Goal: Information Seeking & Learning: Learn about a topic

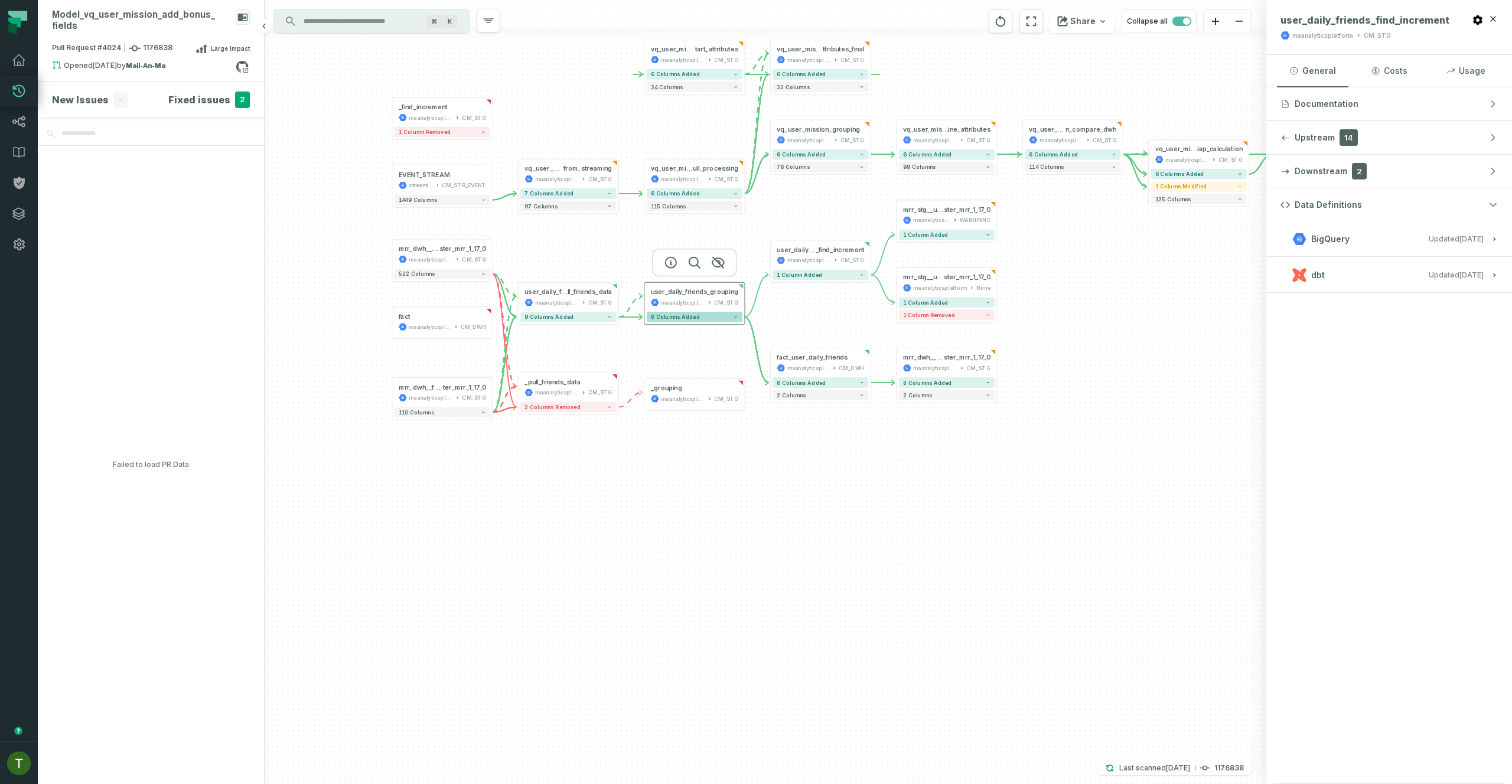
drag, startPoint x: 566, startPoint y: 467, endPoint x: 732, endPoint y: 311, distance: 227.8
click at [732, 311] on button "8 columns added" at bounding box center [694, 316] width 95 height 10
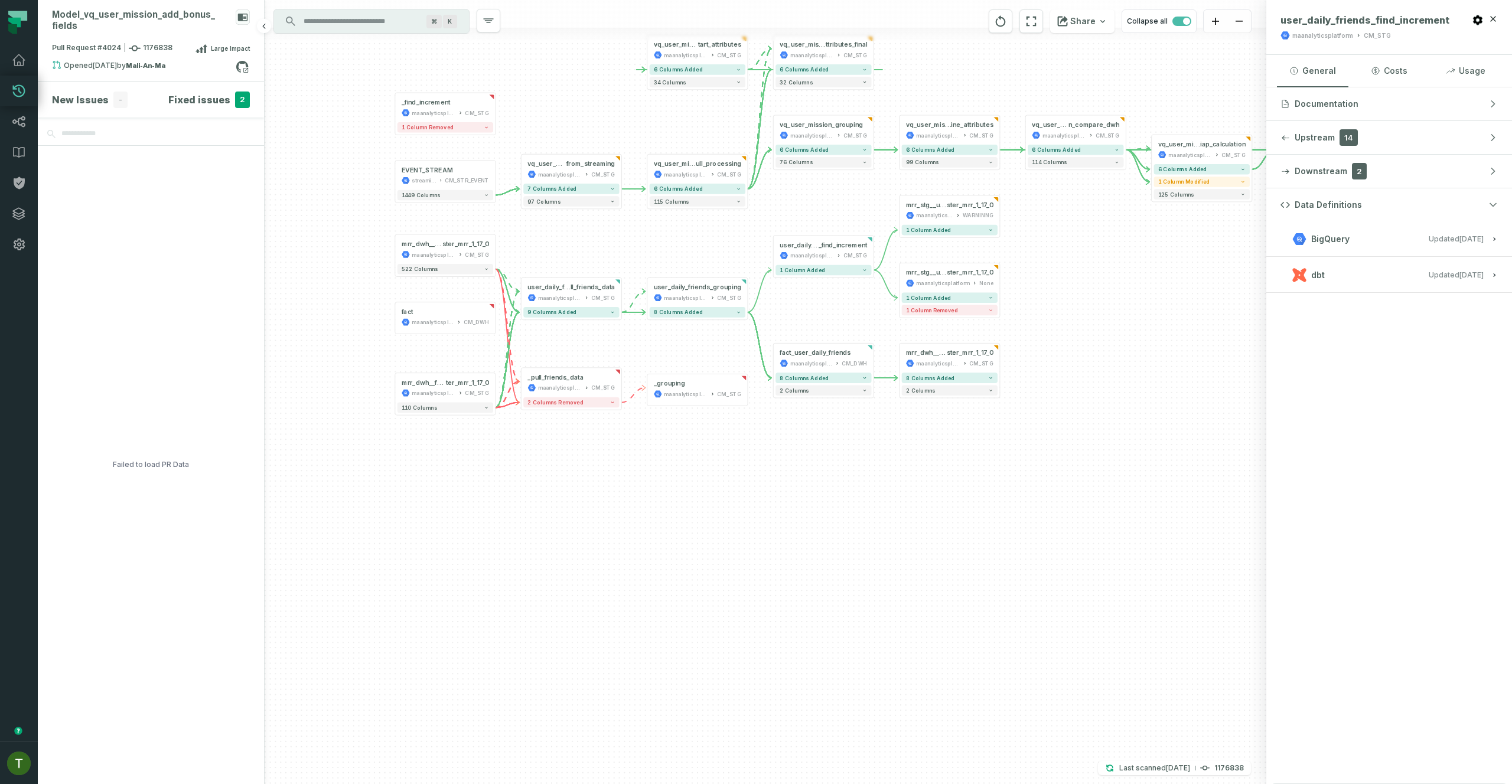
click at [1067, 292] on div "_find_increment maanalyticsplatform CM_STG 1 column removed + mrr_dwh__fact_use…" at bounding box center [766, 392] width 1002 height 784
click at [19, 97] on icon at bounding box center [19, 91] width 14 height 14
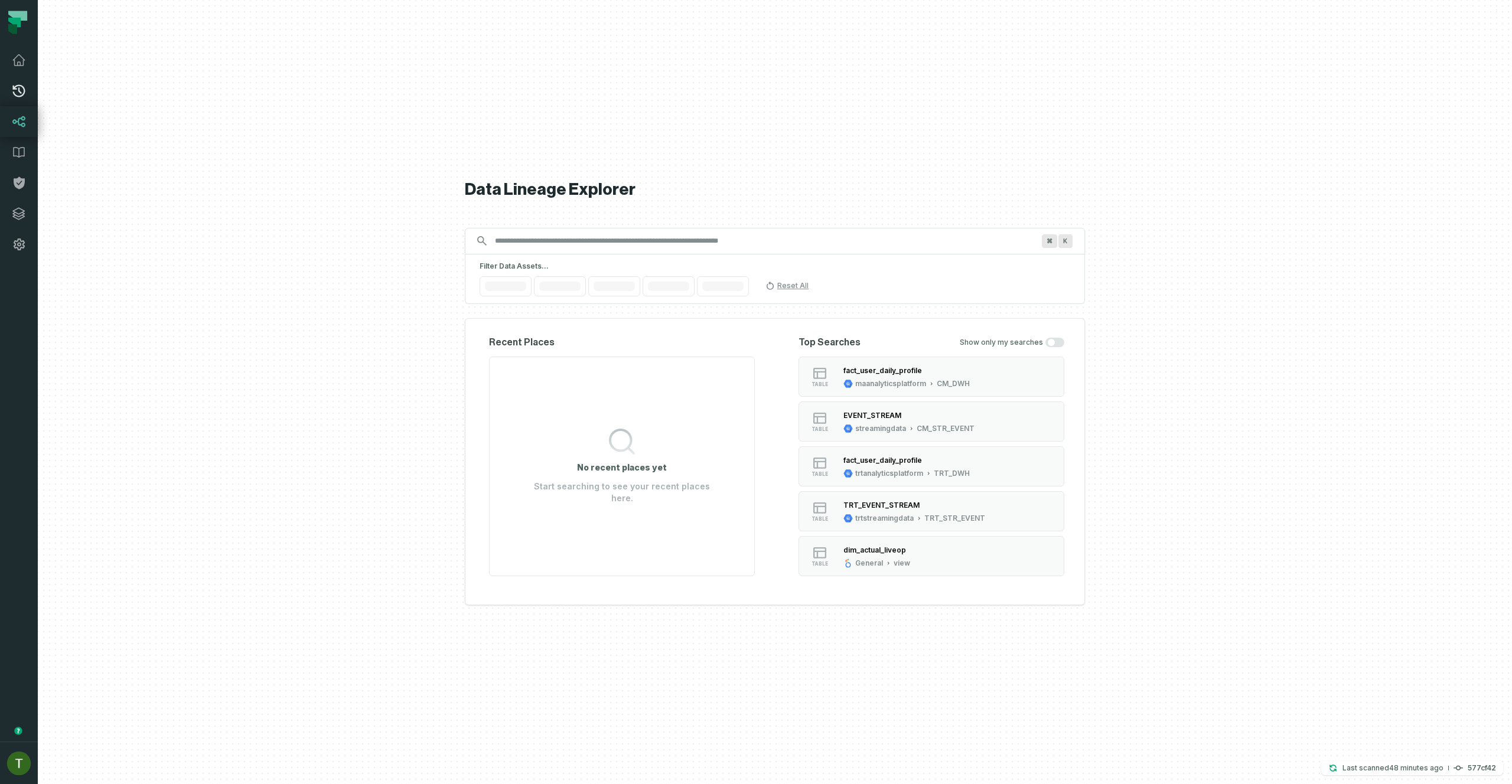
click at [24, 98] on link "Pull Requests" at bounding box center [19, 91] width 38 height 31
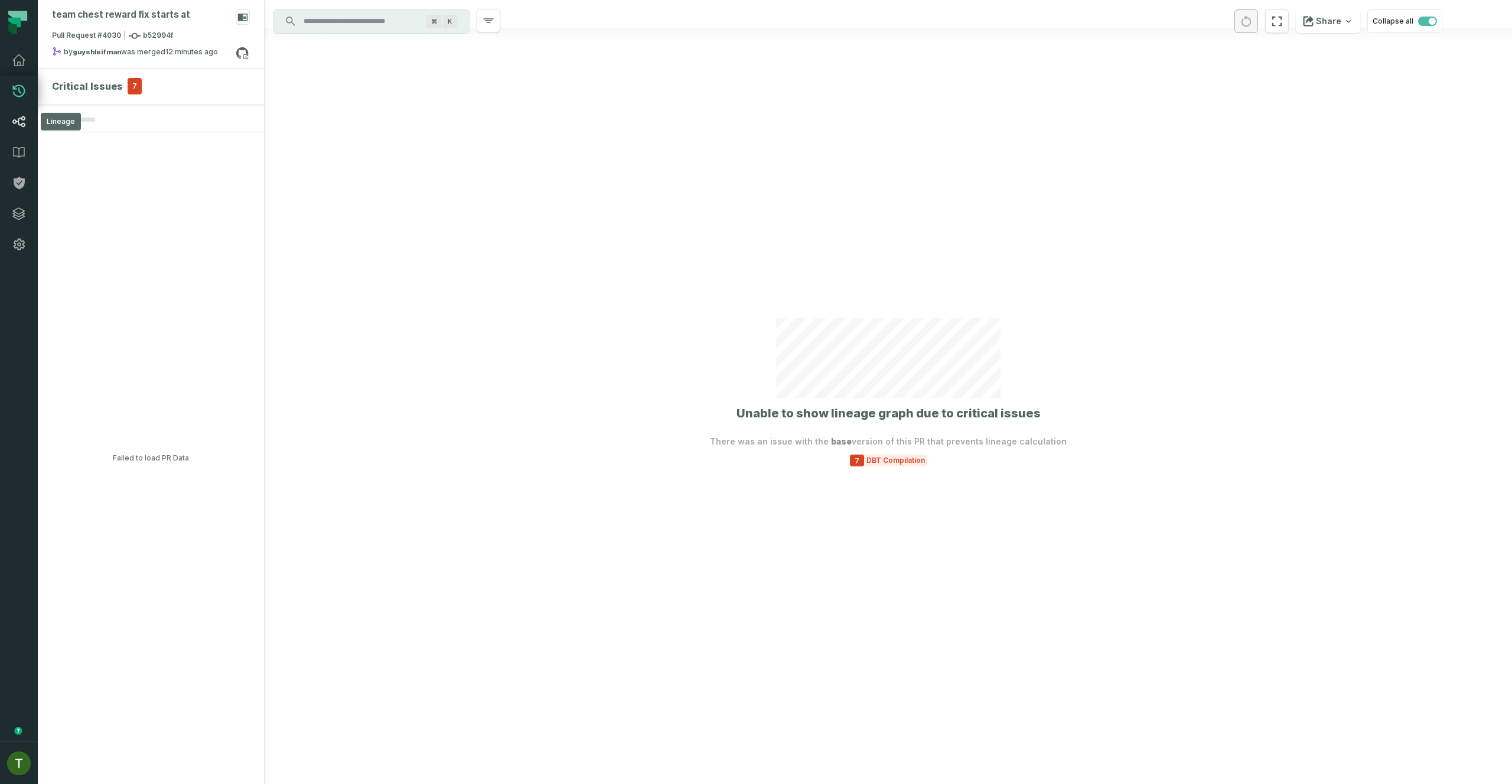
click at [26, 126] on link "Lineage" at bounding box center [19, 121] width 38 height 31
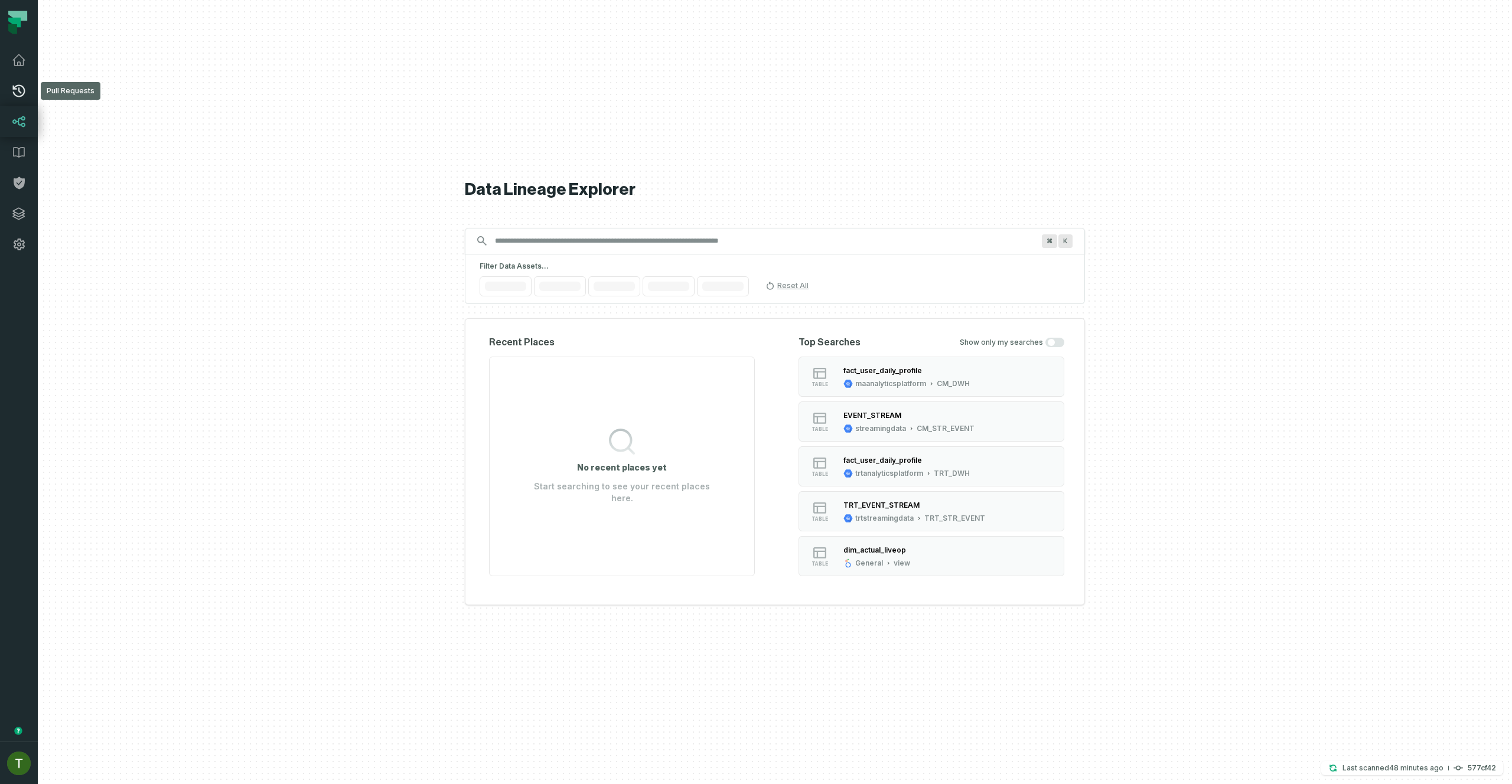
click at [14, 88] on icon at bounding box center [19, 91] width 12 height 12
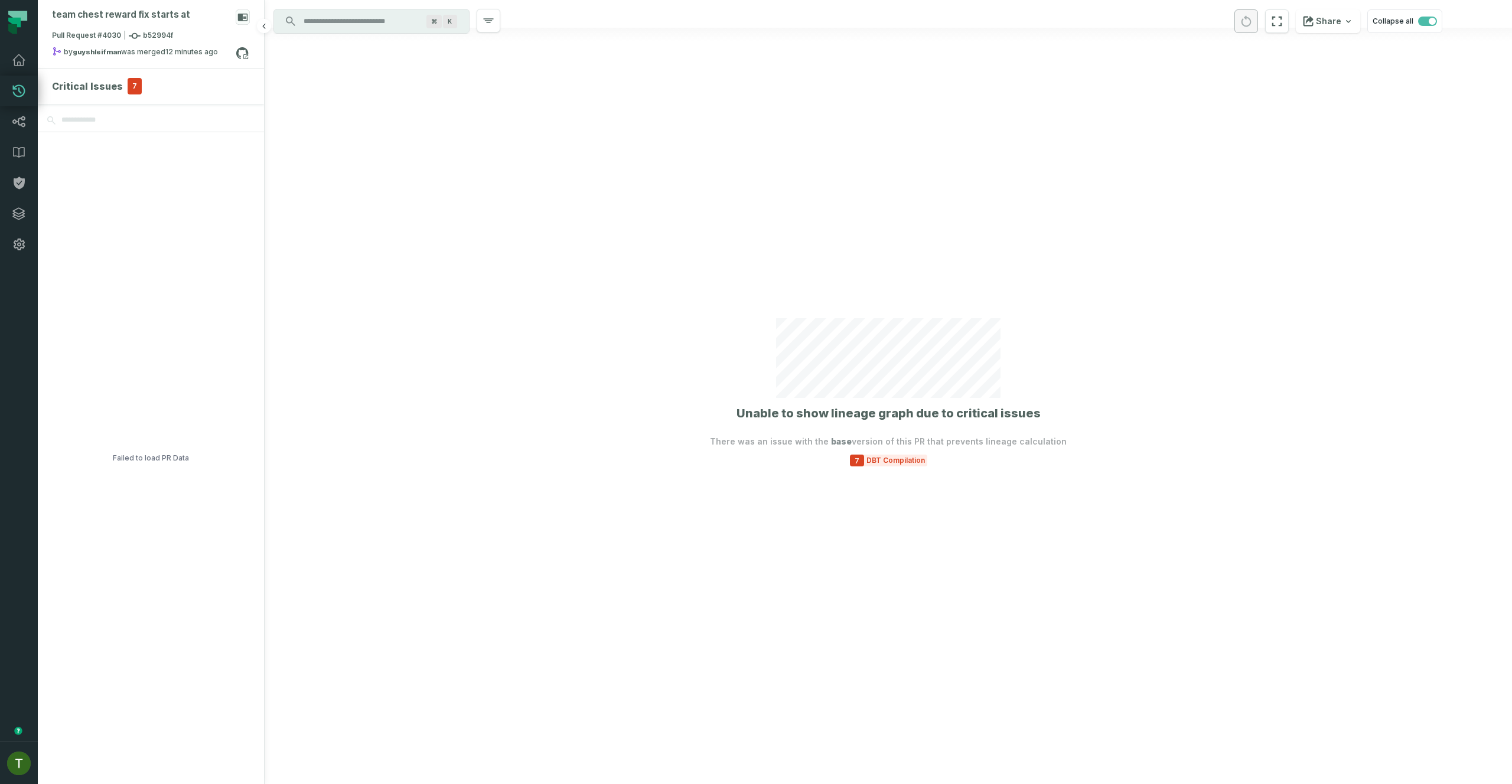
click at [129, 84] on span "7" at bounding box center [135, 86] width 14 height 16
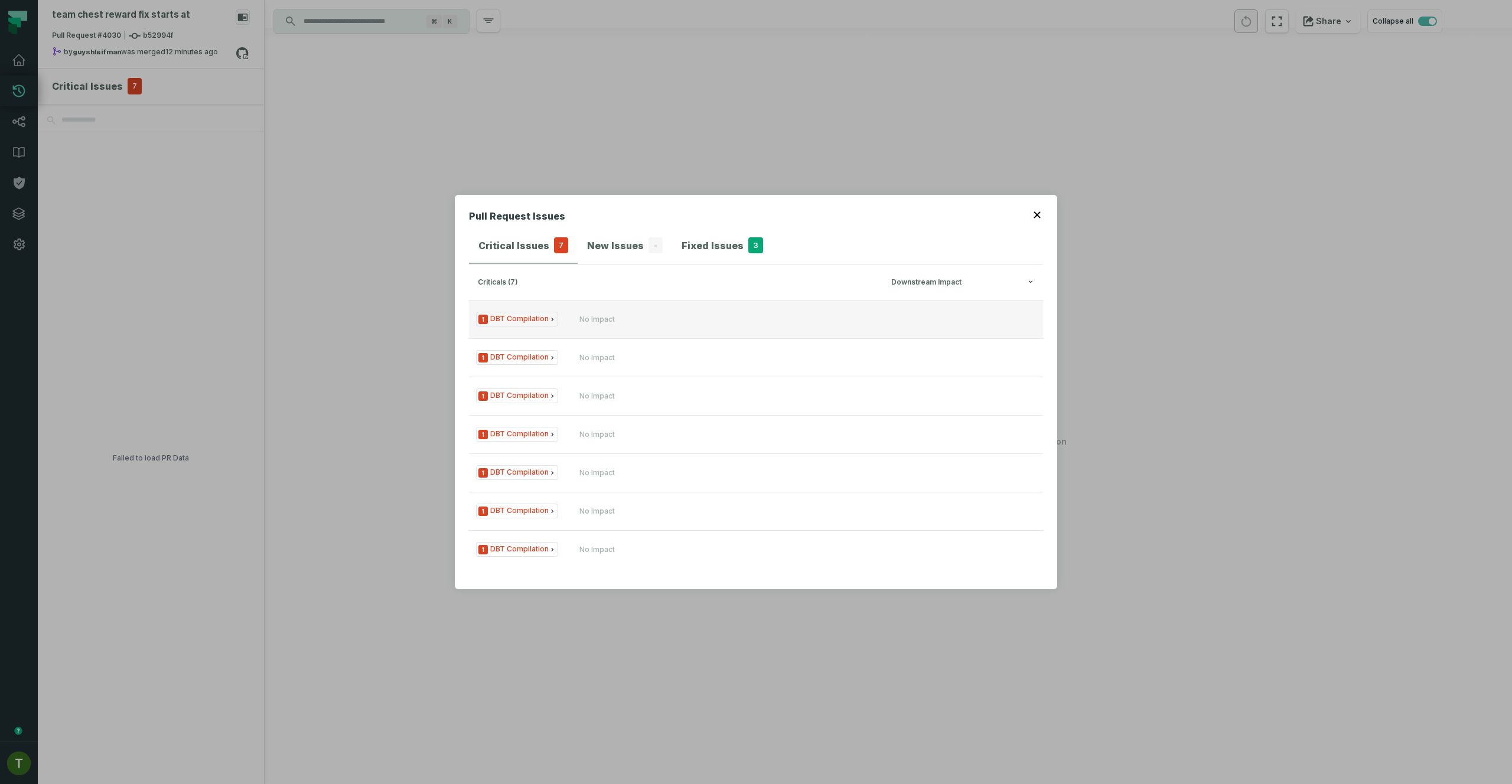
click at [581, 317] on div "No Impact" at bounding box center [597, 320] width 36 height 10
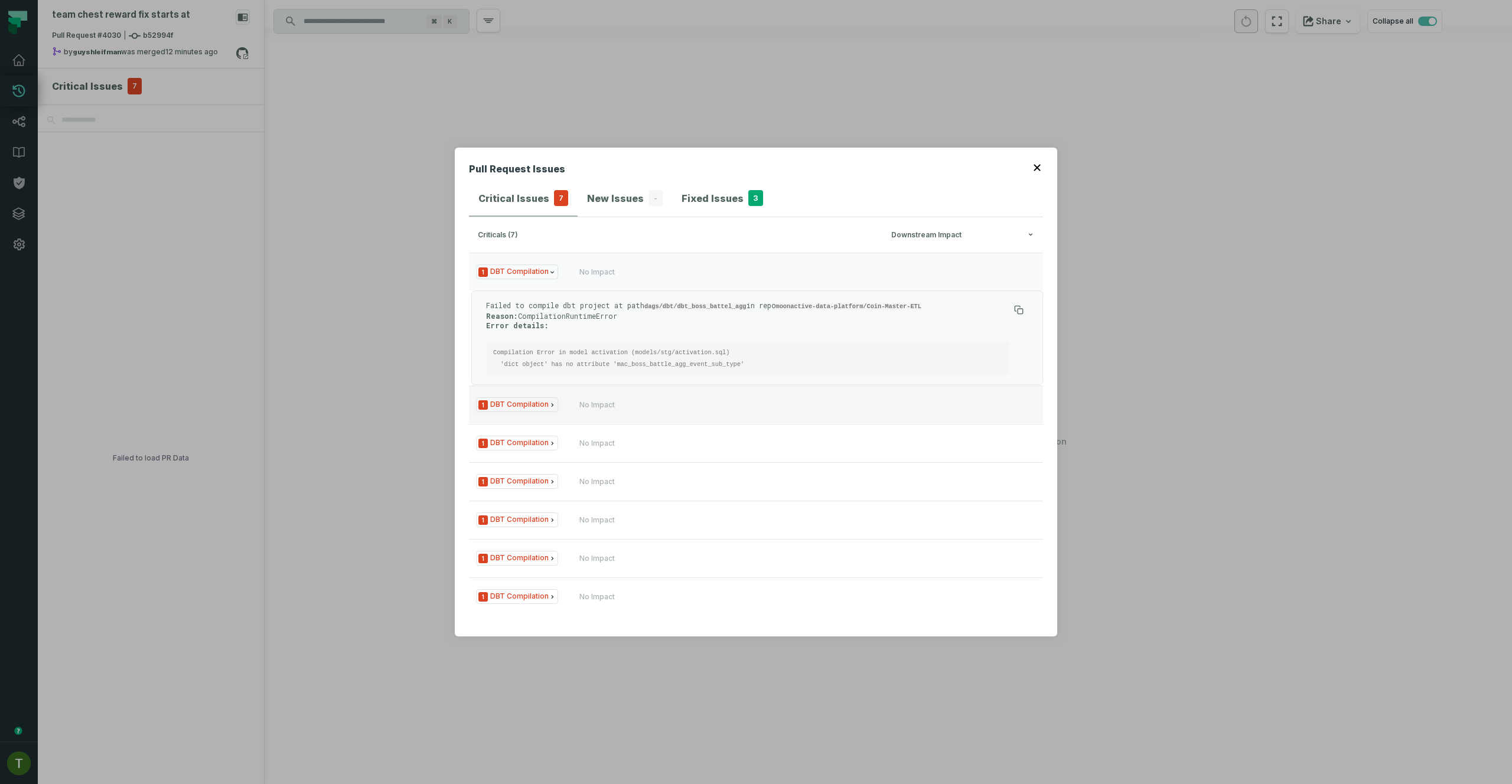
click at [619, 394] on button "1 DBT Compilation No Impact" at bounding box center [756, 404] width 574 height 38
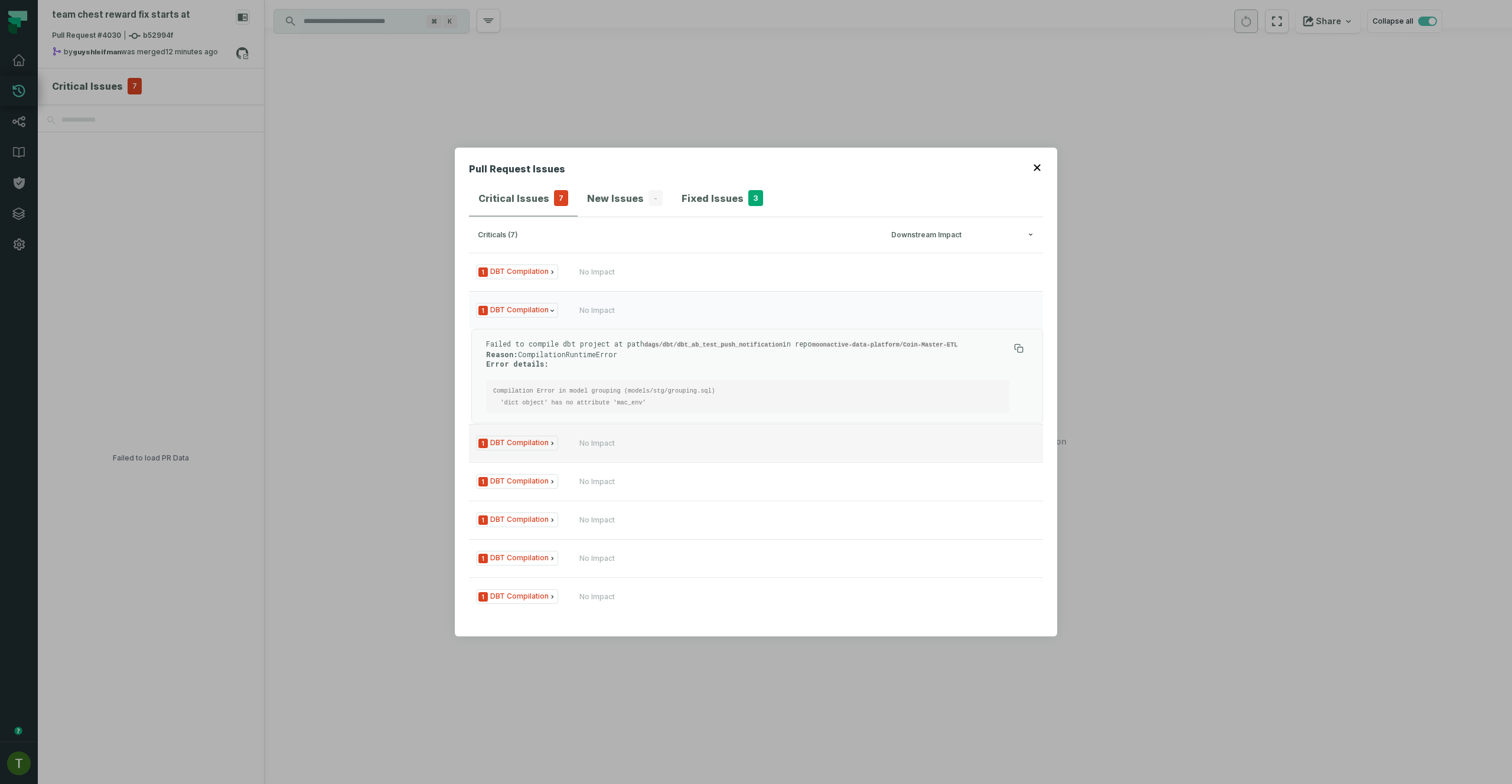
click at [627, 426] on button "1 DBT Compilation No Impact" at bounding box center [756, 442] width 574 height 38
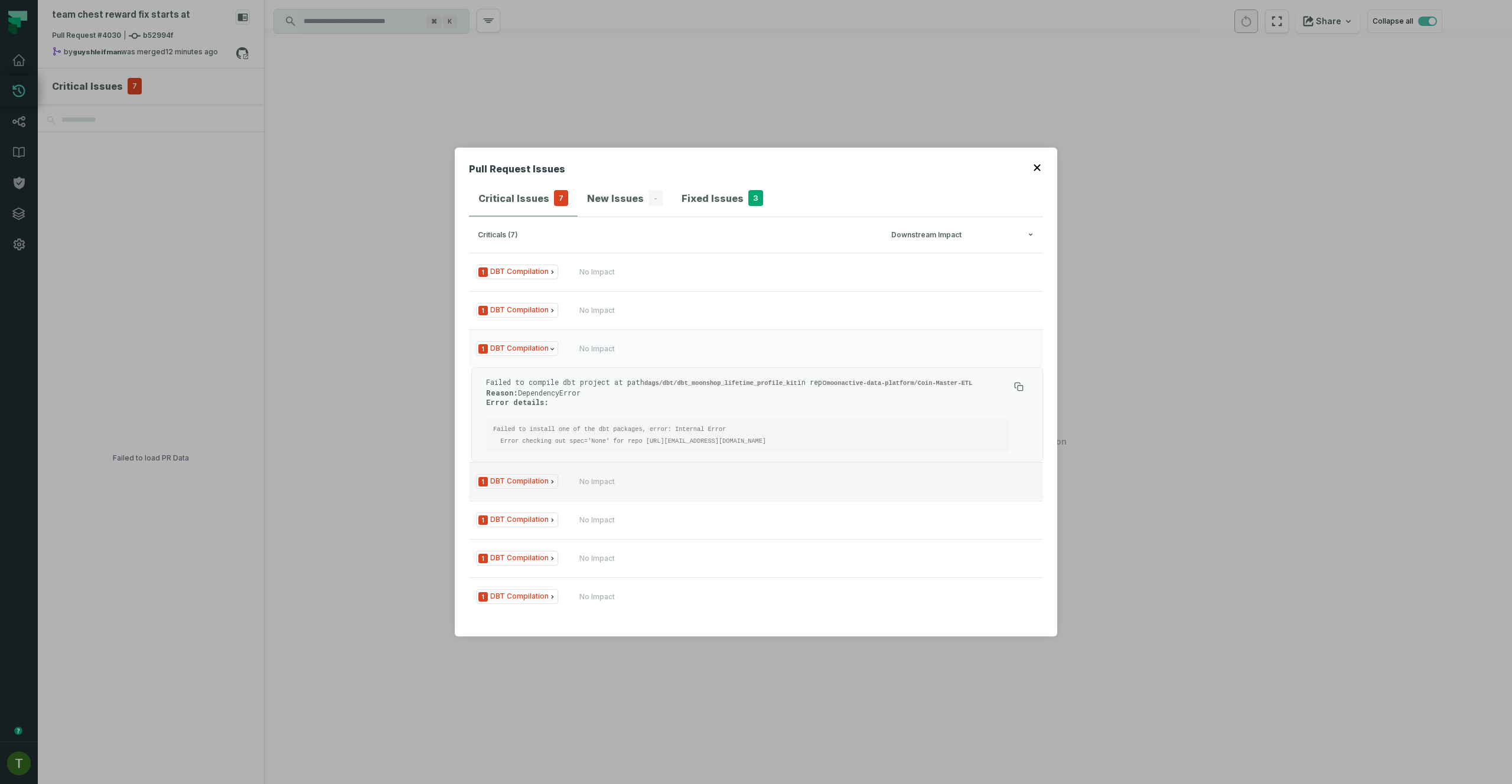
click at [628, 482] on button "1 DBT Compilation No Impact" at bounding box center [756, 481] width 574 height 38
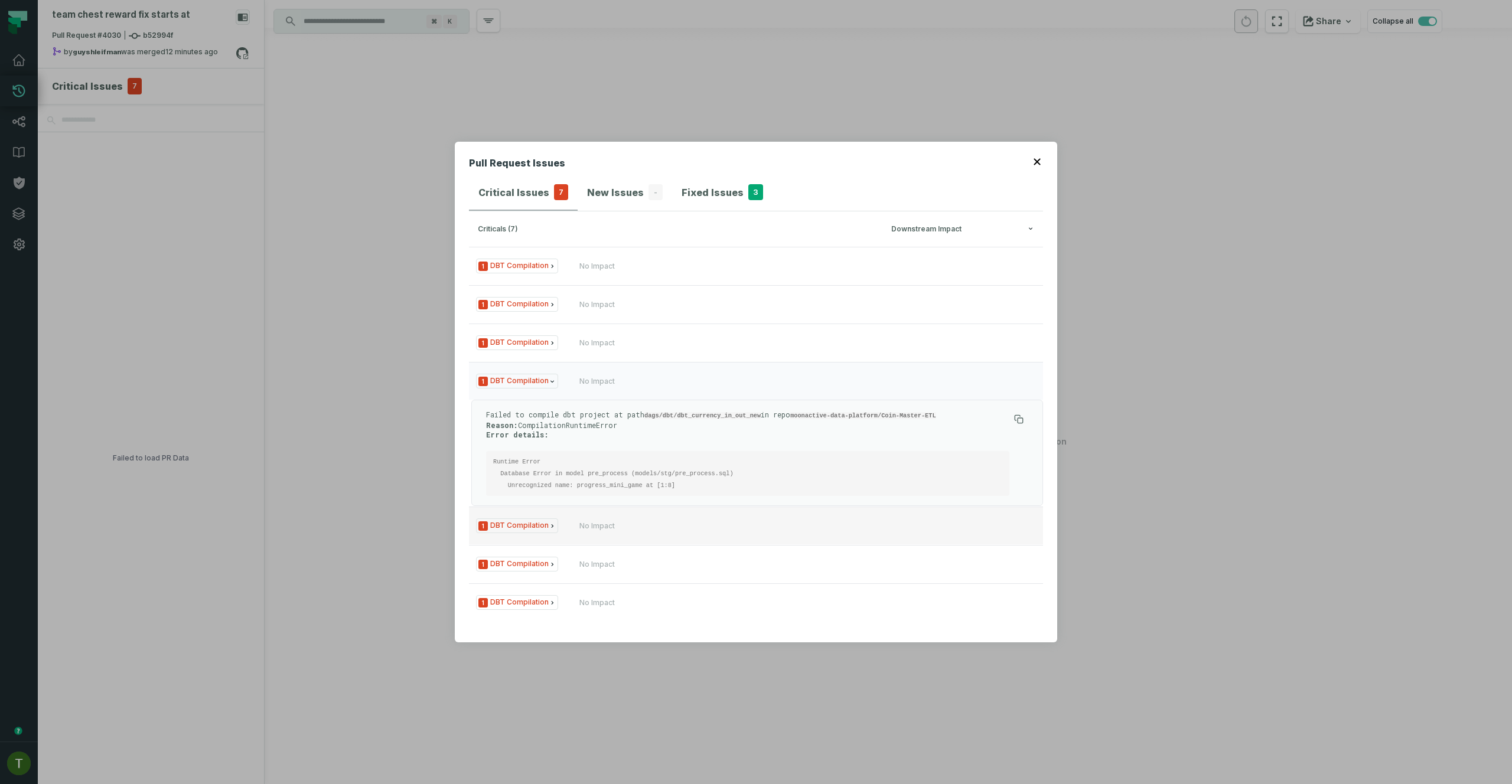
click at [626, 525] on div "No Impact" at bounding box center [650, 526] width 142 height 10
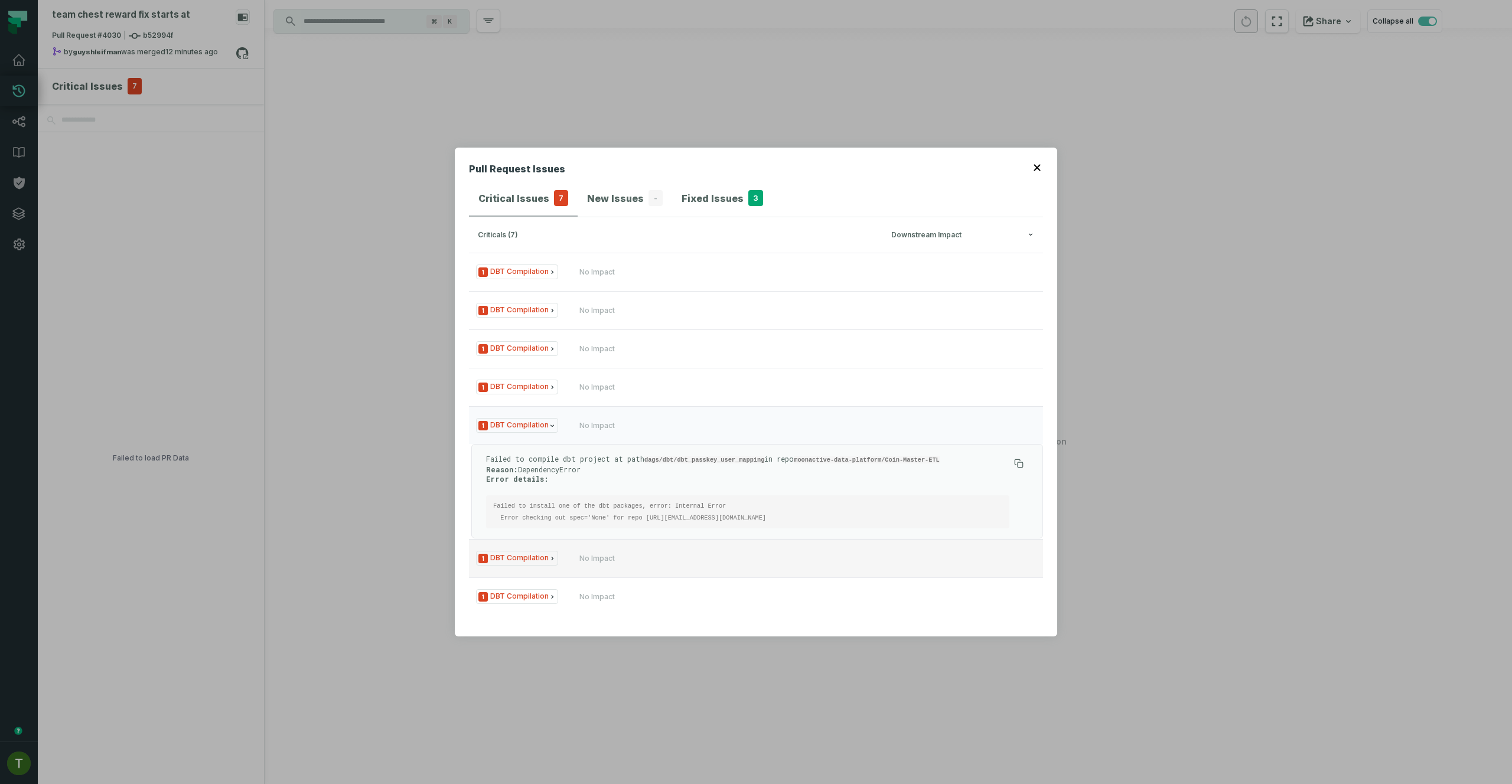
click at [609, 564] on button "1 DBT Compilation No Impact" at bounding box center [756, 558] width 574 height 38
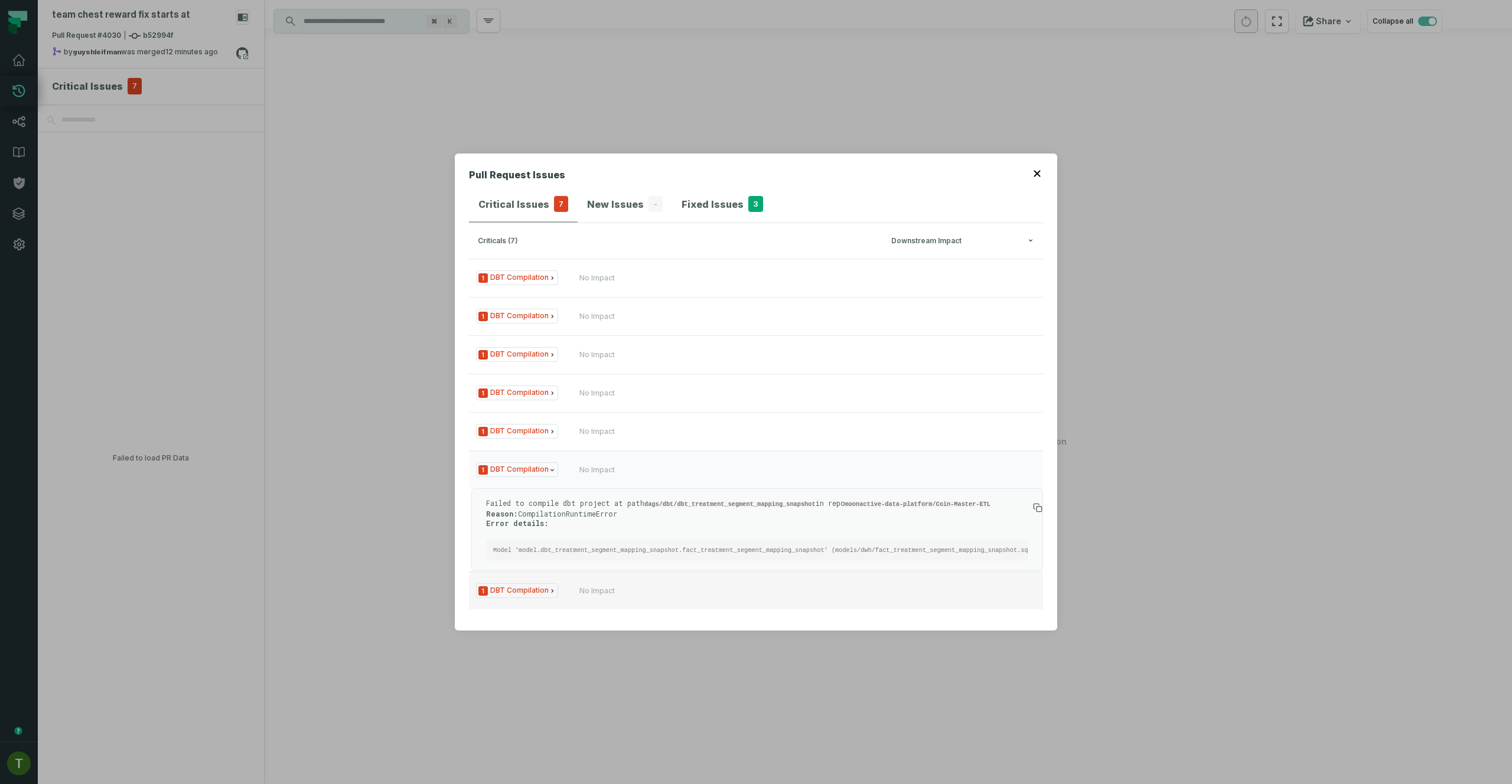
click at [605, 582] on button "1 DBT Compilation No Impact" at bounding box center [756, 590] width 574 height 38
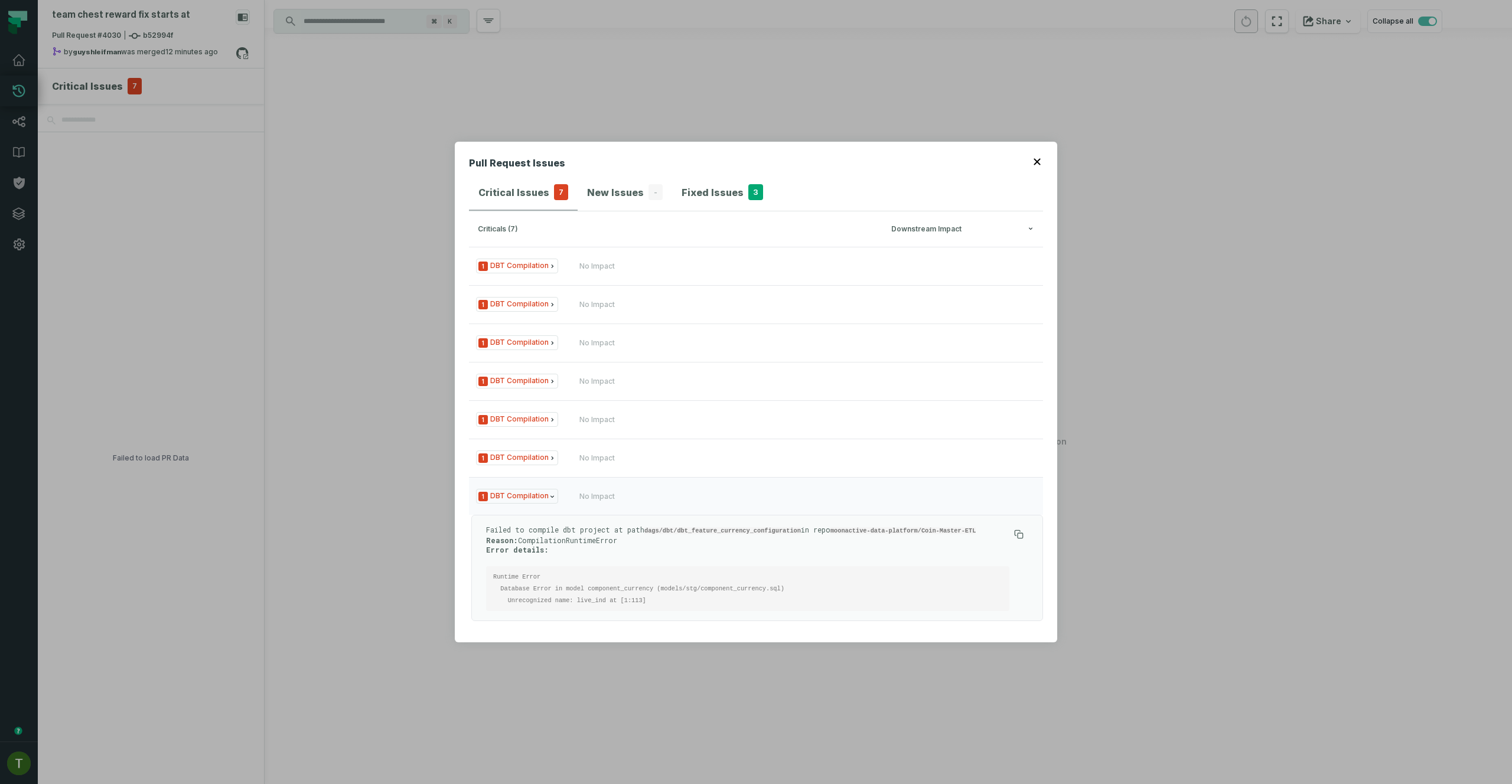
click at [294, 176] on div "Pull Request Issues Critical Issues 7 New Issues - Fixed Issues 3 criticals (7)…" at bounding box center [756, 392] width 1512 height 784
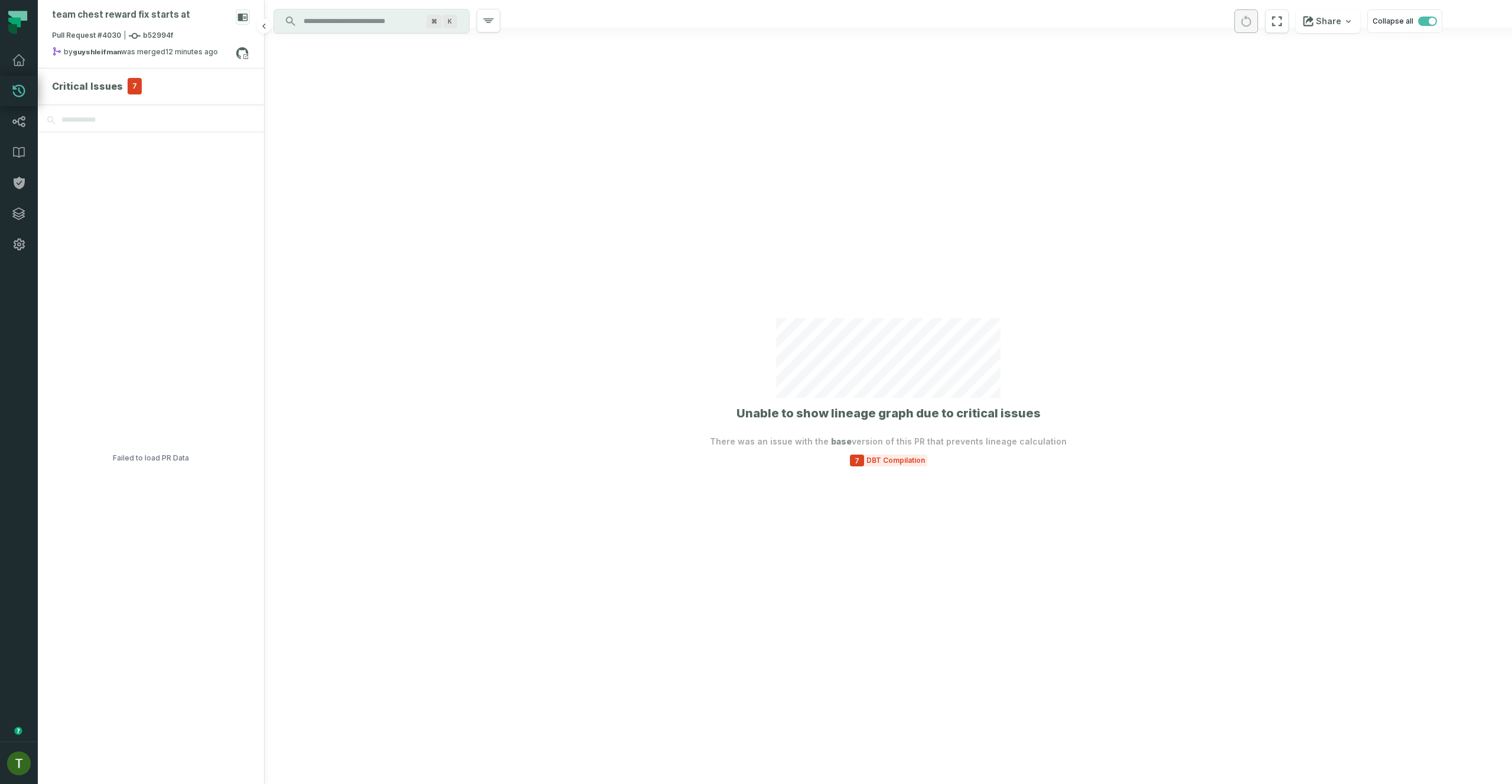
click at [174, 99] on section "Critical Issues 7" at bounding box center [151, 86] width 226 height 36
click at [104, 58] on div "by guyshleifman was merged 9/28/2025, 2:50:16 PM" at bounding box center [144, 54] width 184 height 14
click at [364, 91] on button "merged (736)" at bounding box center [377, 97] width 75 height 28
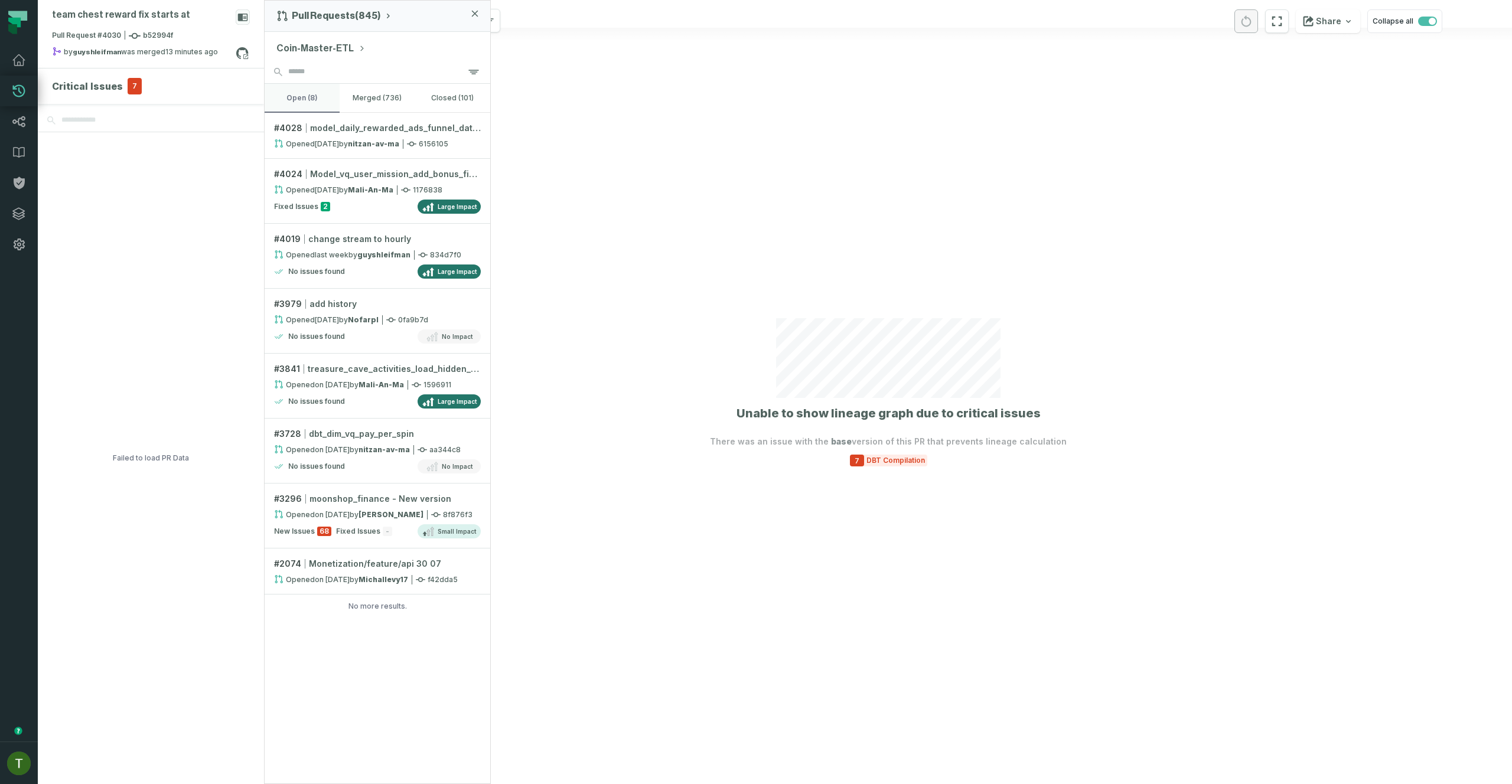
click at [296, 93] on button "open (8)" at bounding box center [302, 97] width 75 height 28
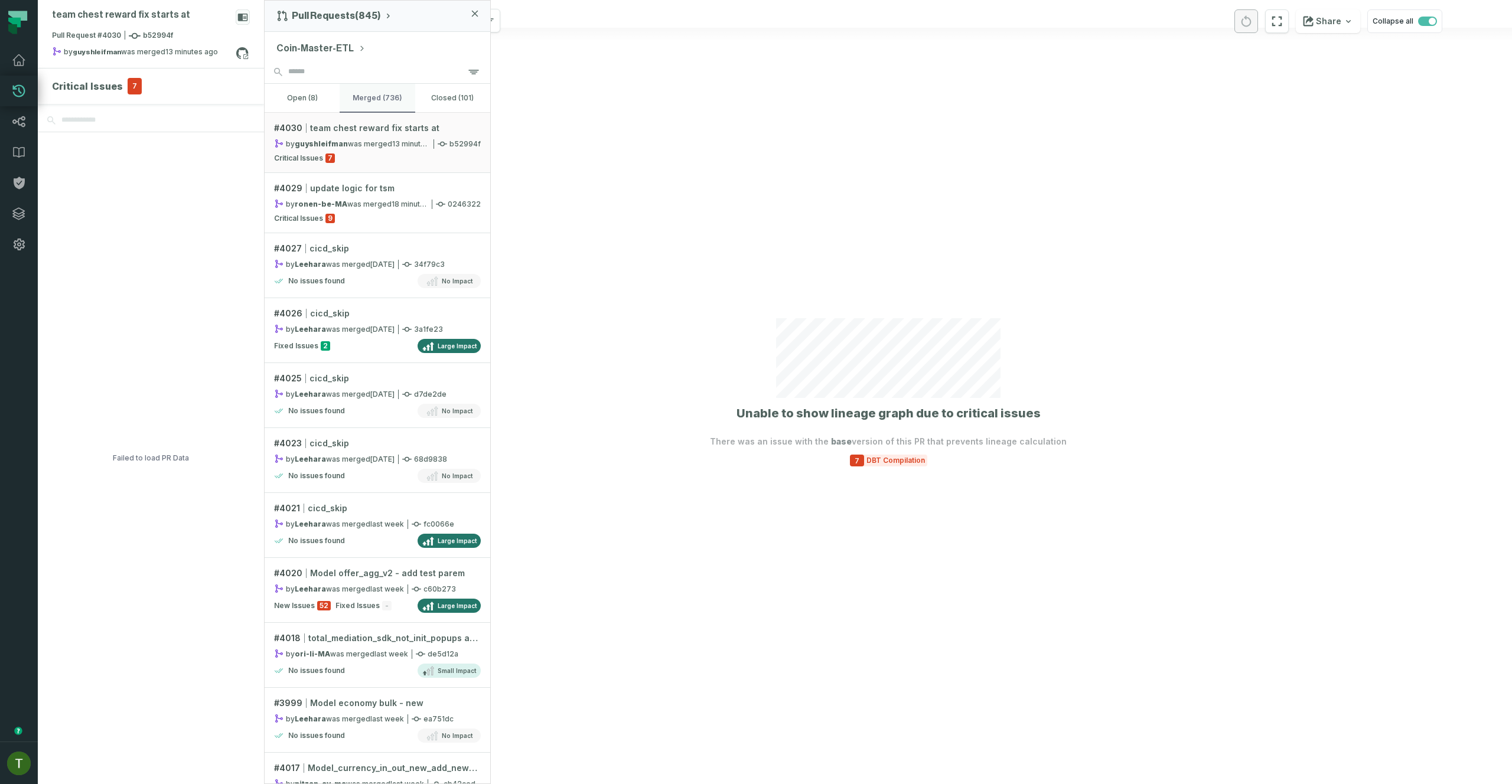
click at [353, 100] on button "merged (736)" at bounding box center [377, 97] width 75 height 28
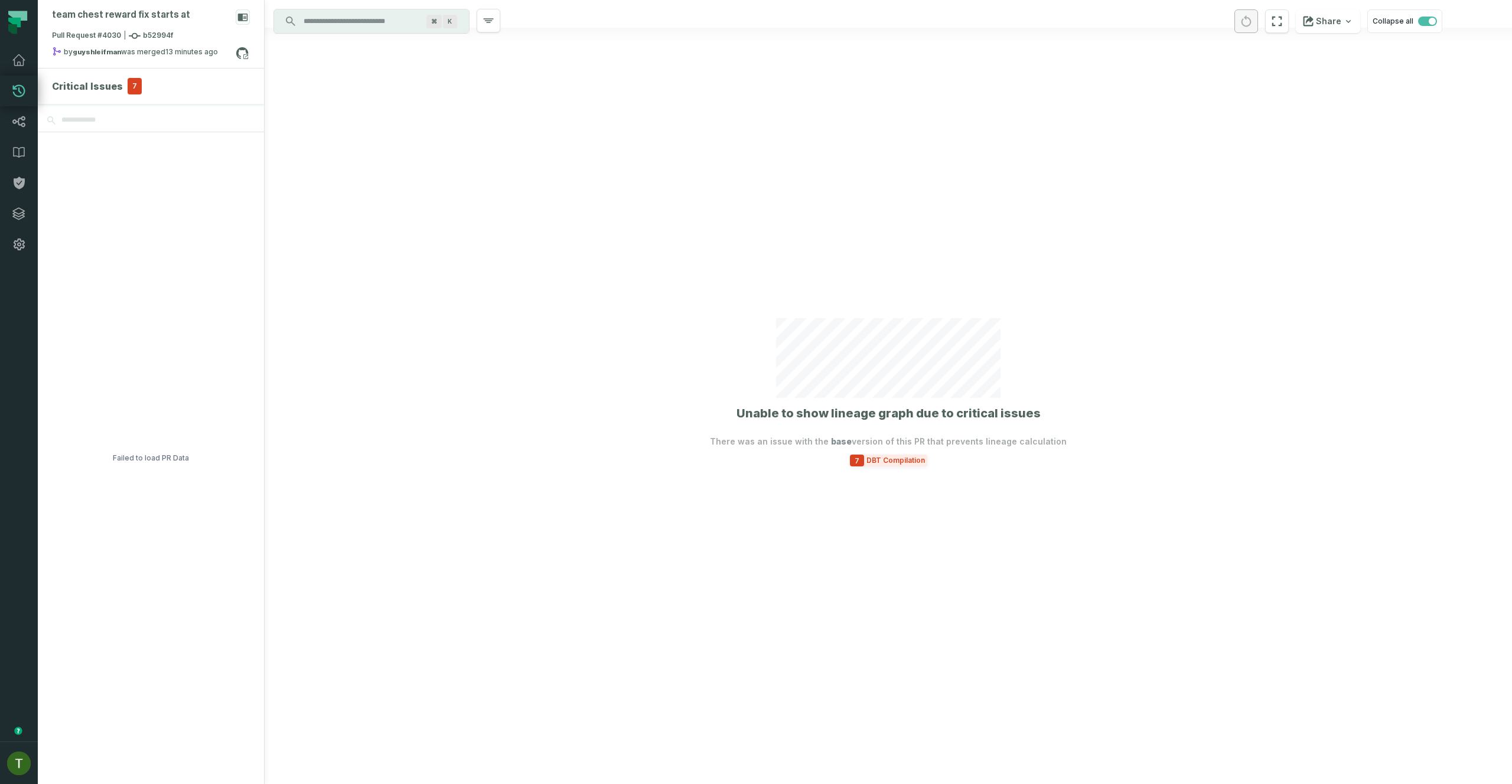
click at [897, 462] on span "DBT Compilation" at bounding box center [896, 460] width 63 height 10
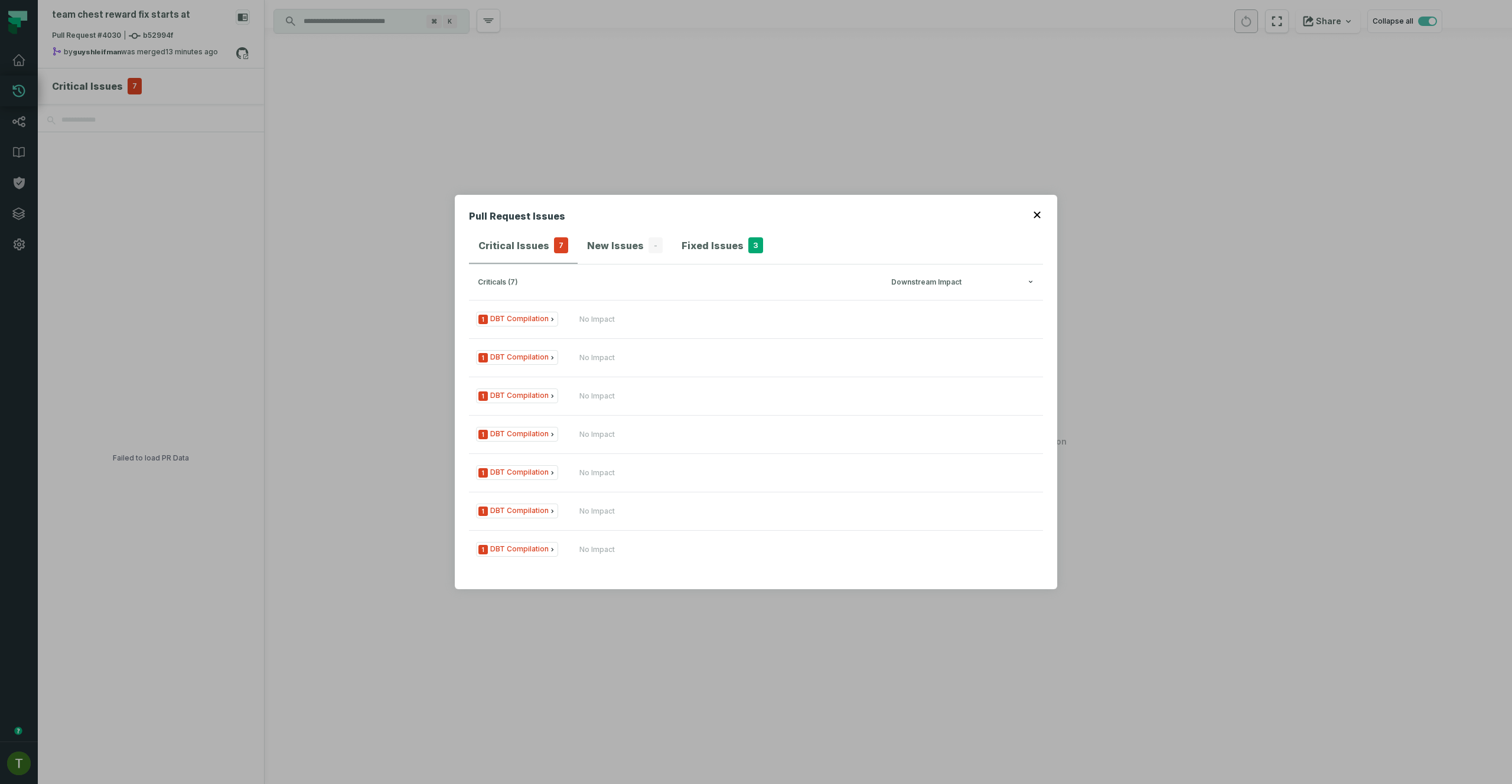
click at [695, 162] on div "Pull Request Issues Critical Issues 7 New Issues - Fixed Issues 3 criticals (7)…" at bounding box center [756, 392] width 1512 height 784
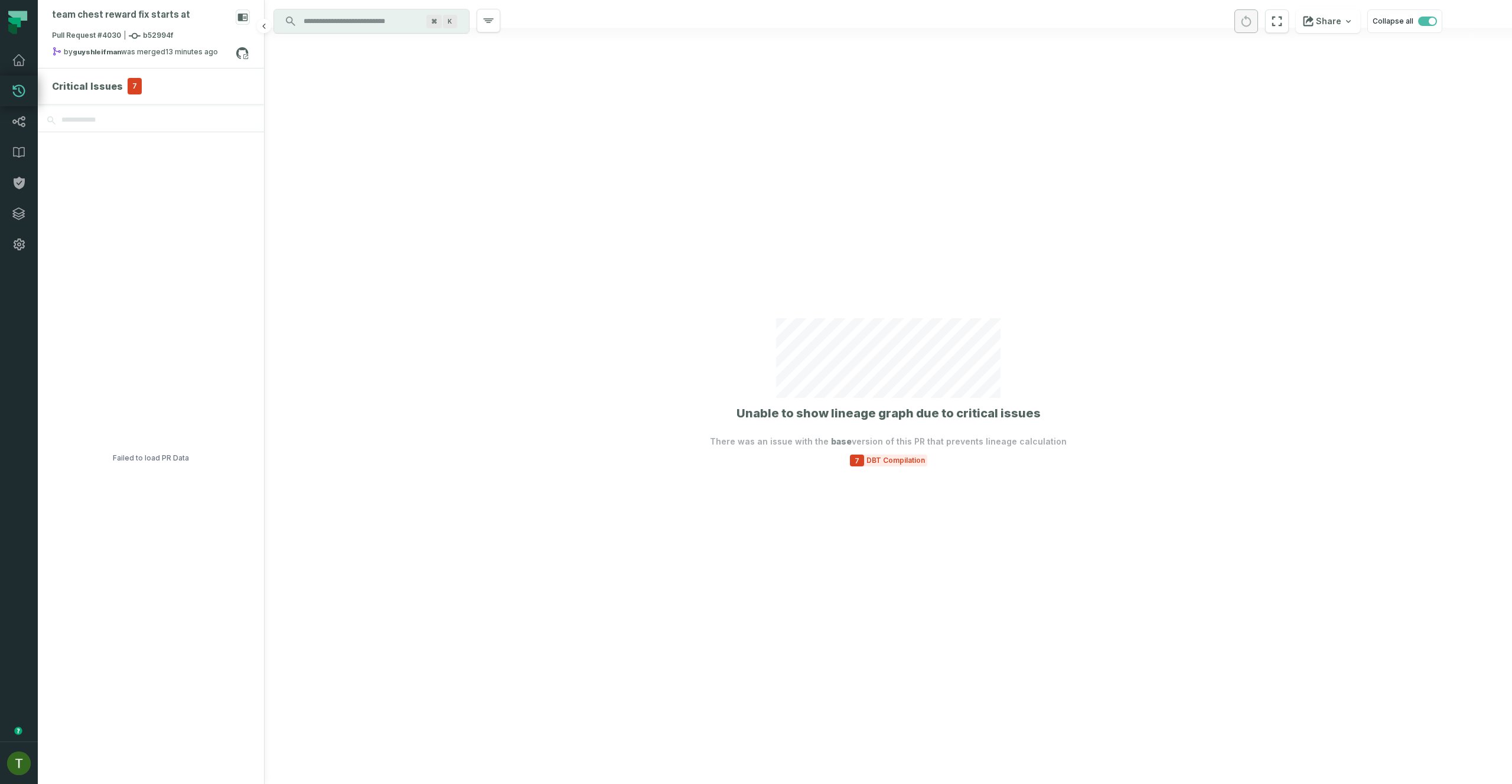
click at [128, 91] on span "7" at bounding box center [135, 86] width 14 height 16
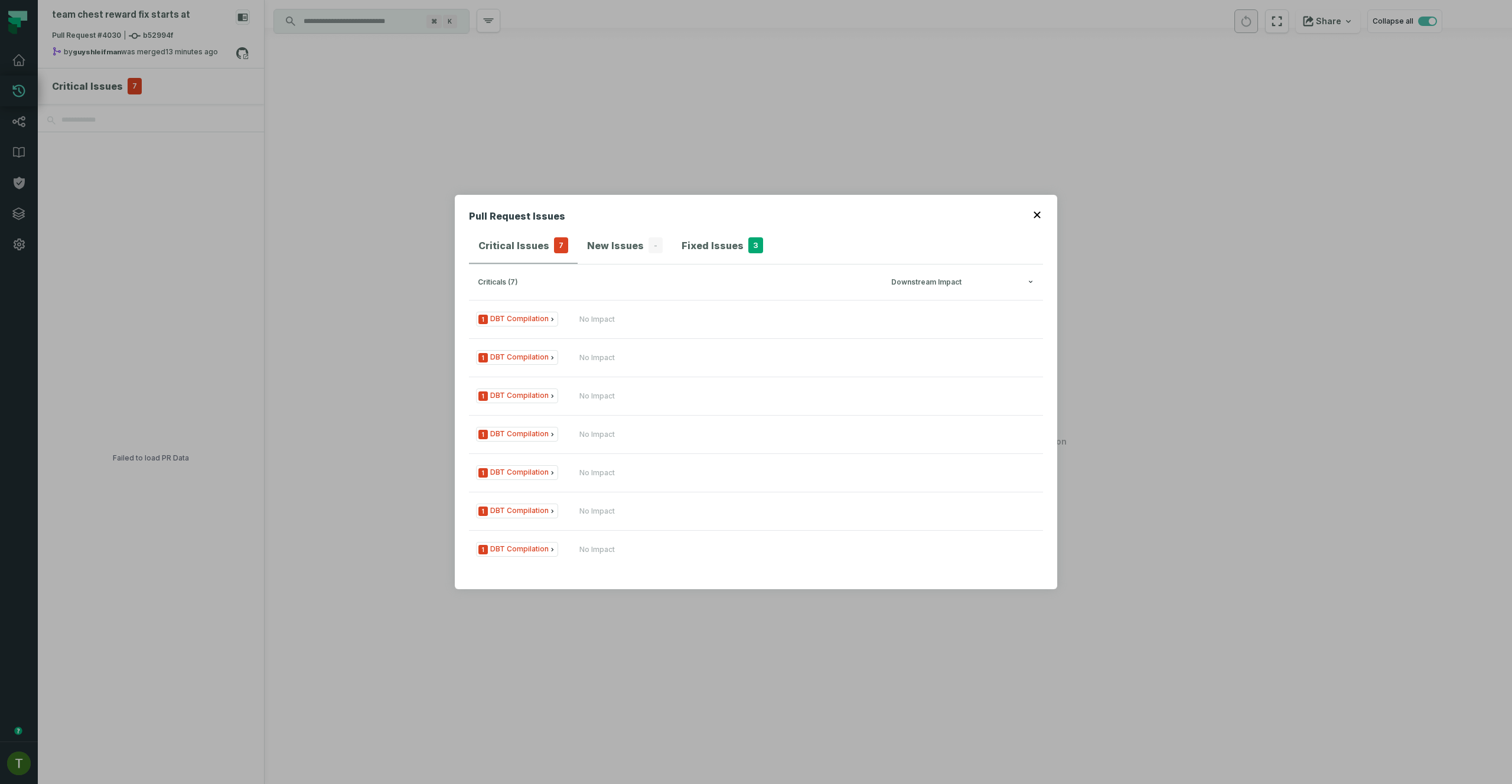
click at [532, 177] on div "Pull Request Issues Critical Issues 7 New Issues - Fixed Issues 3 criticals (7)…" at bounding box center [756, 392] width 1512 height 784
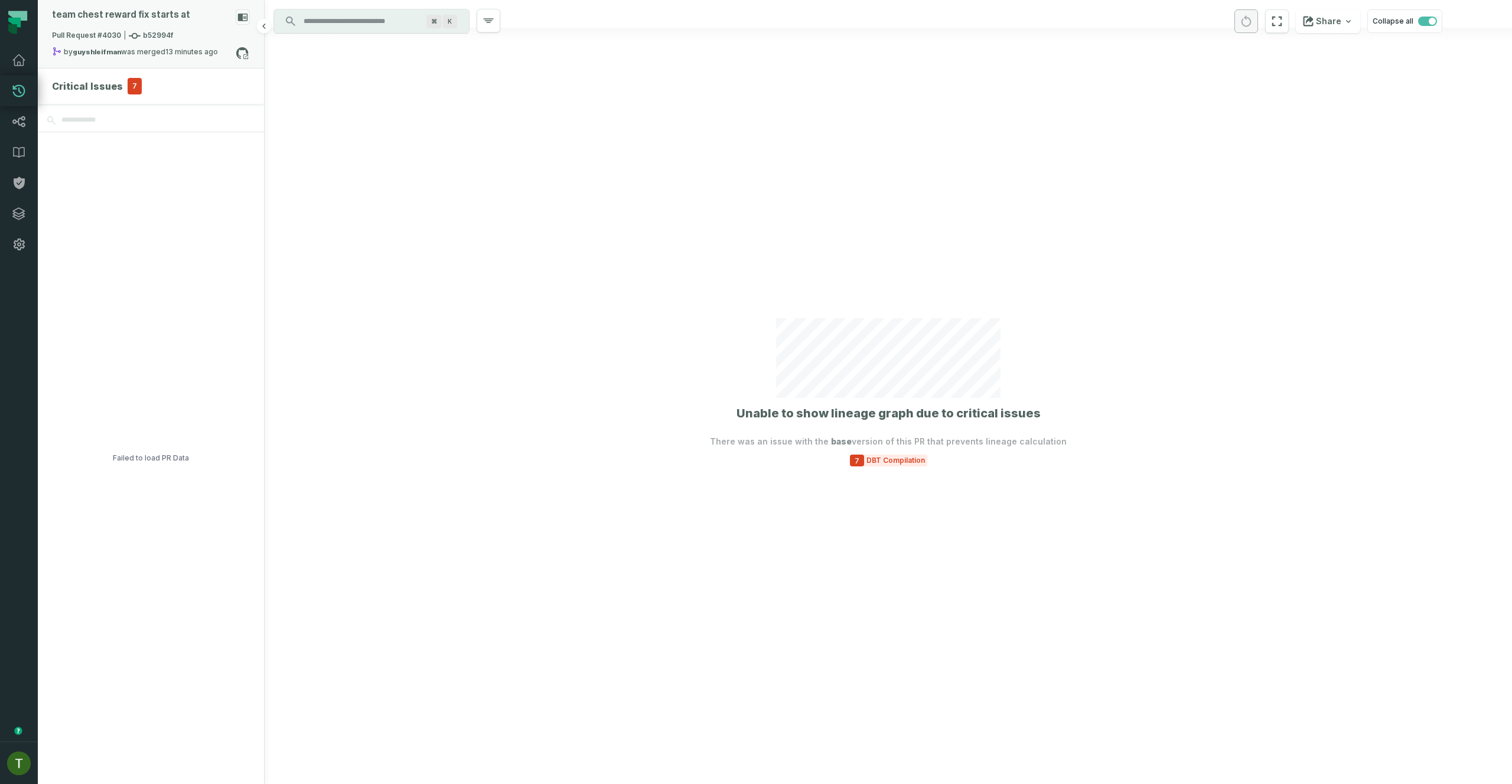
click at [189, 49] on relative-time "9/28/2025, 2:50:16 PM" at bounding box center [191, 51] width 53 height 9
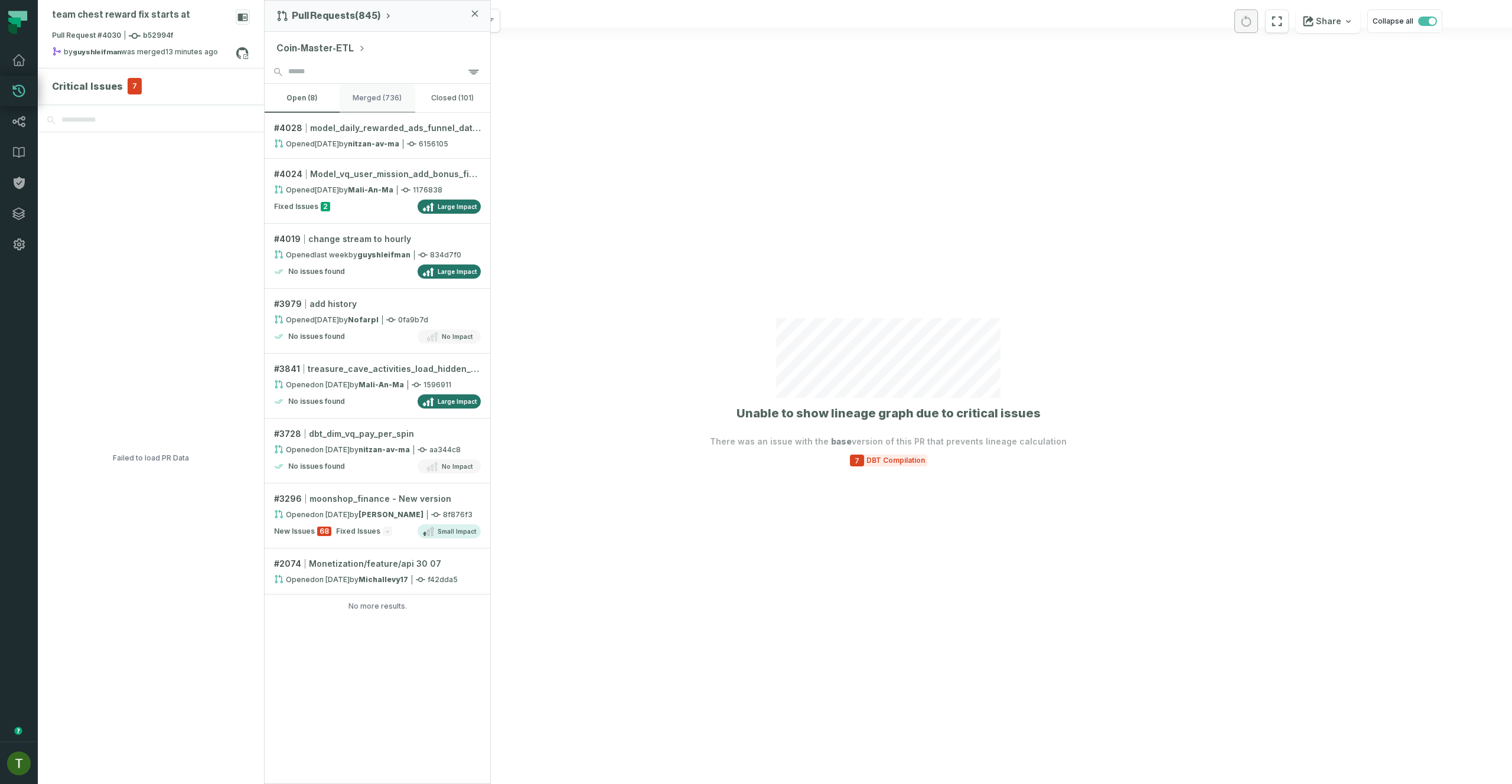
click at [377, 101] on button "merged (736)" at bounding box center [377, 97] width 75 height 28
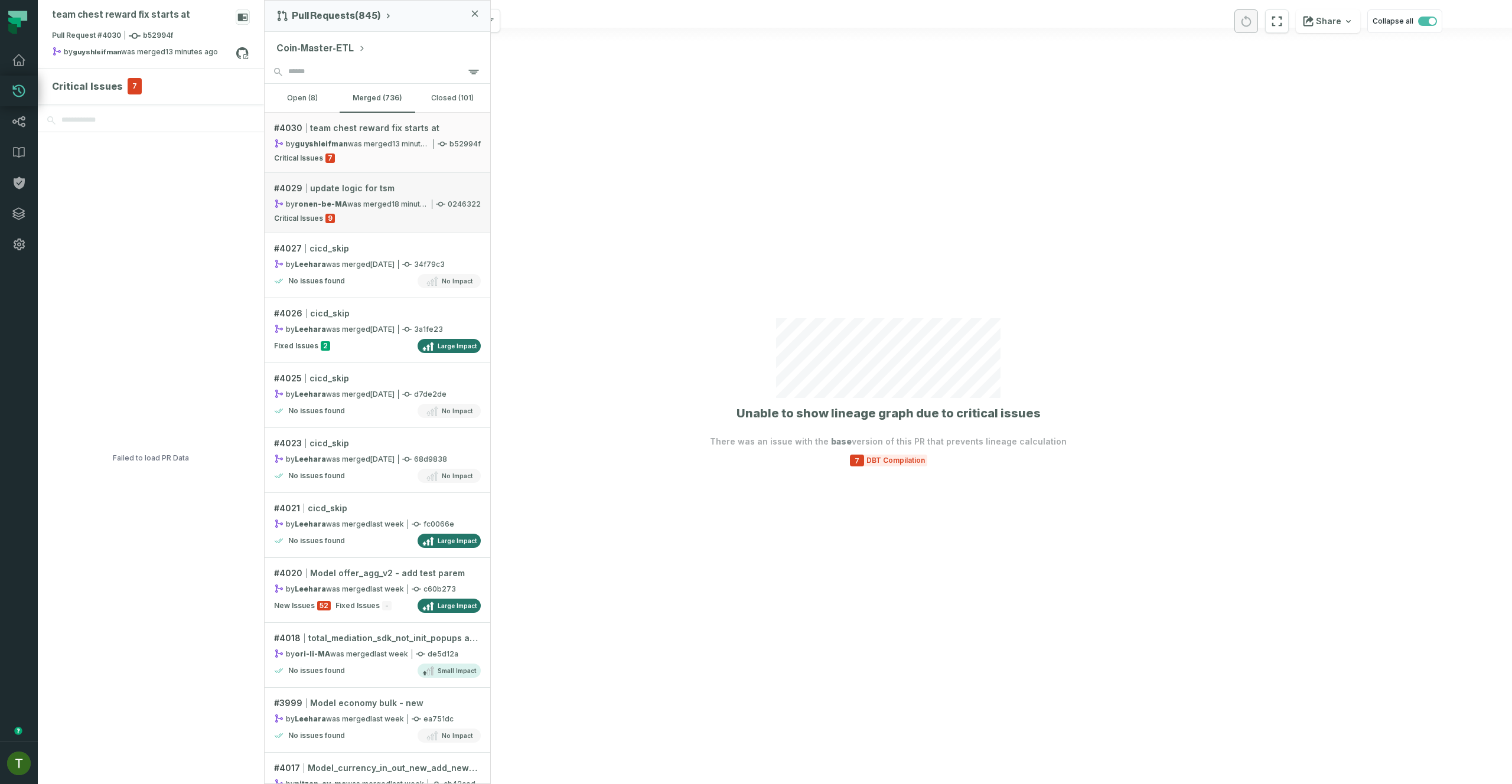
click at [364, 189] on span "update logic for tsm" at bounding box center [352, 188] width 84 height 12
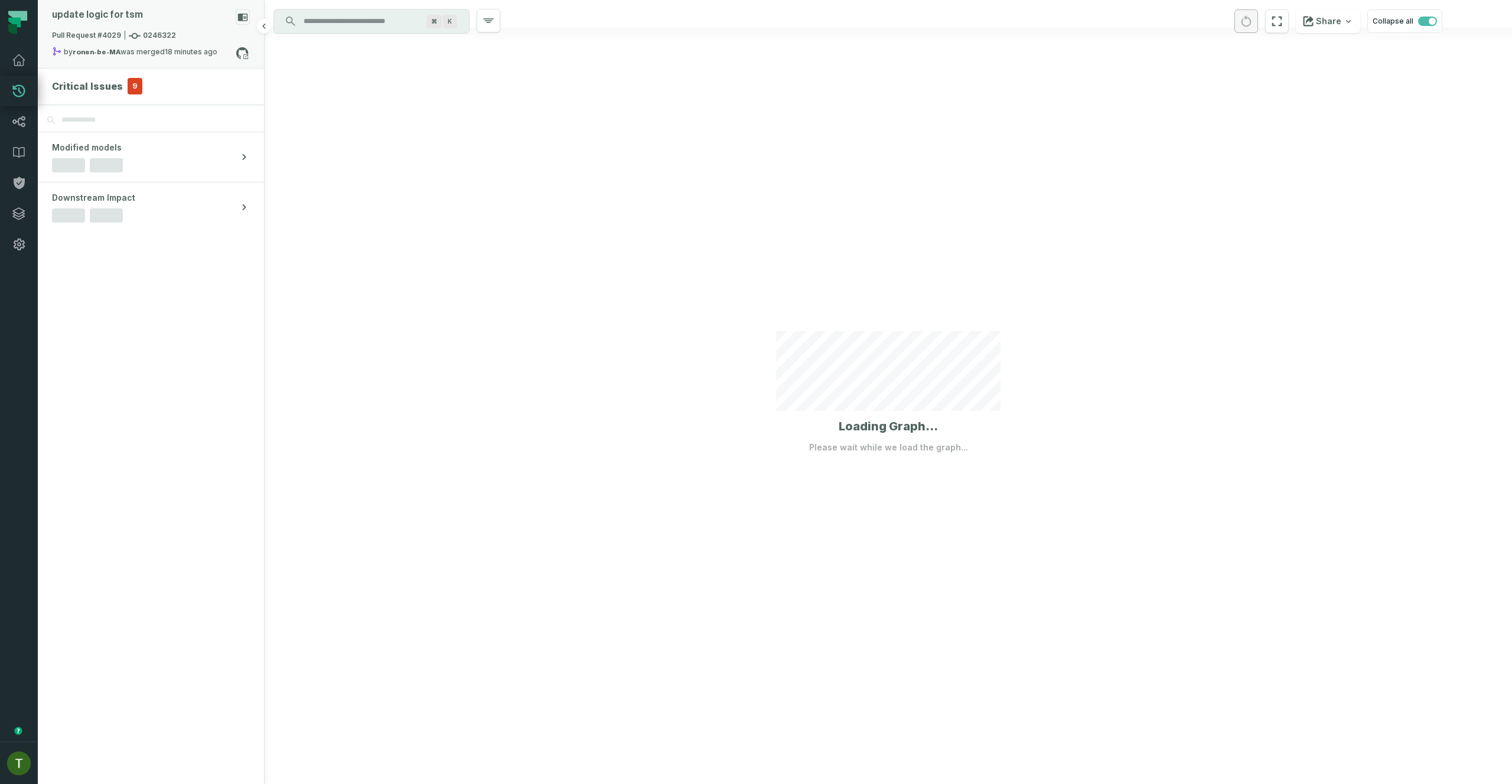
click at [160, 47] on div "by ronen-be-MA was merged 9/28/2025, 2:45:53 PM" at bounding box center [144, 54] width 184 height 14
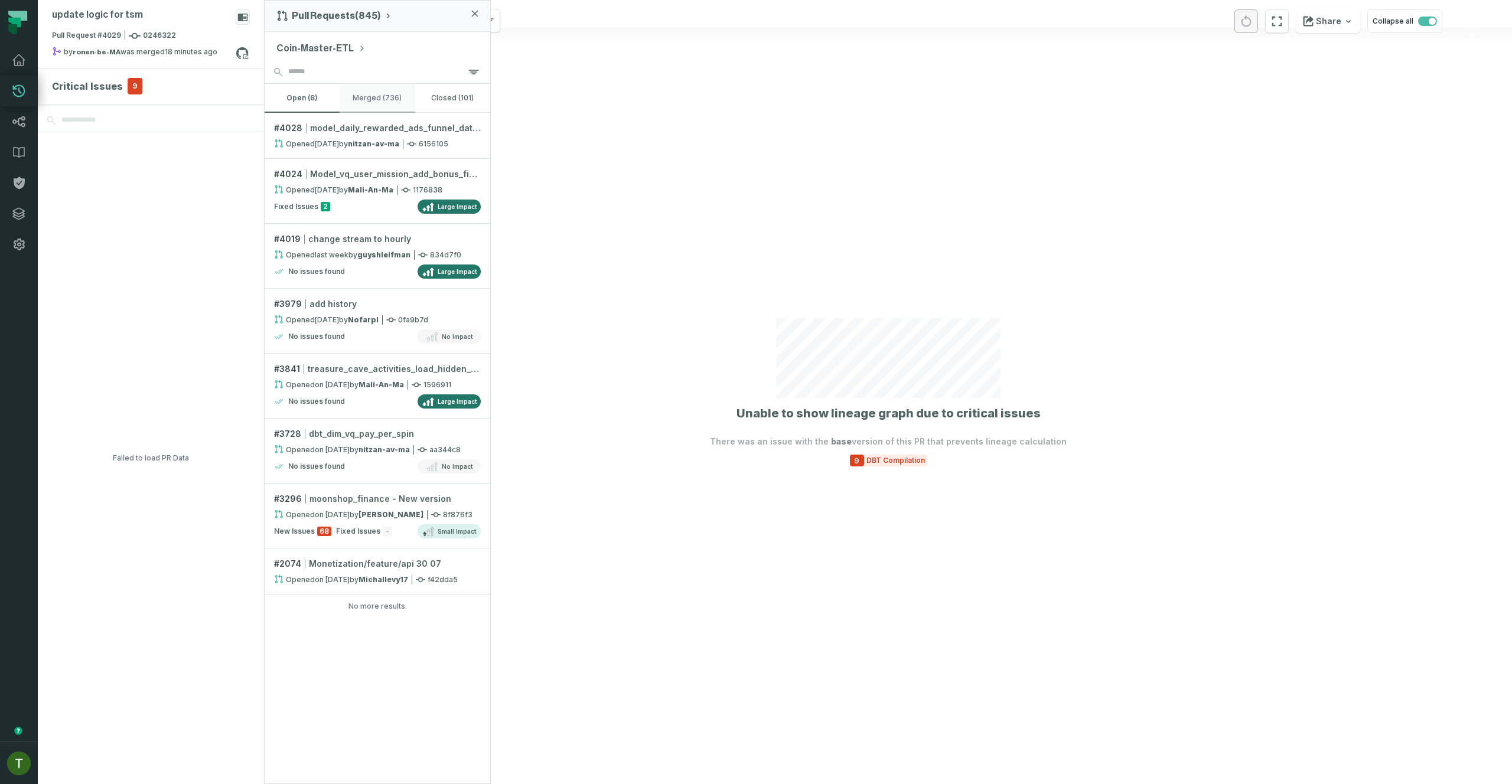
click at [394, 104] on button "merged (736)" at bounding box center [377, 97] width 75 height 28
